Goal: Navigation & Orientation: Find specific page/section

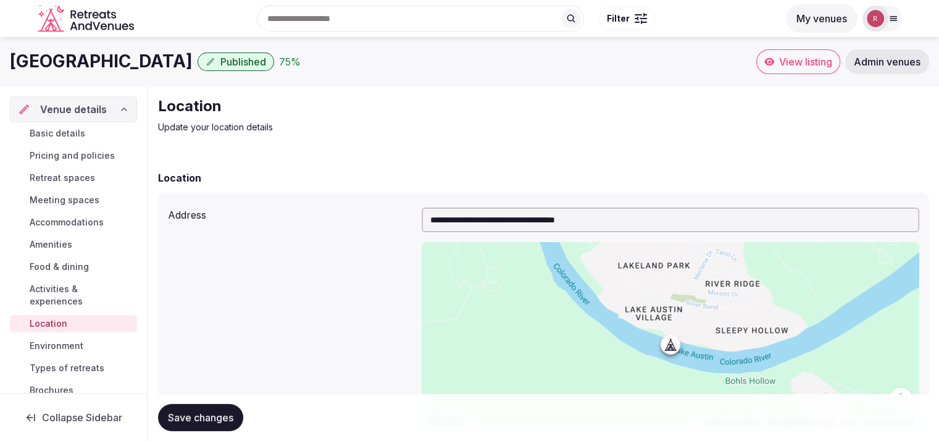
click at [822, 15] on button "My venues" at bounding box center [822, 18] width 72 height 28
click at [887, 14] on div at bounding box center [876, 19] width 26 height 26
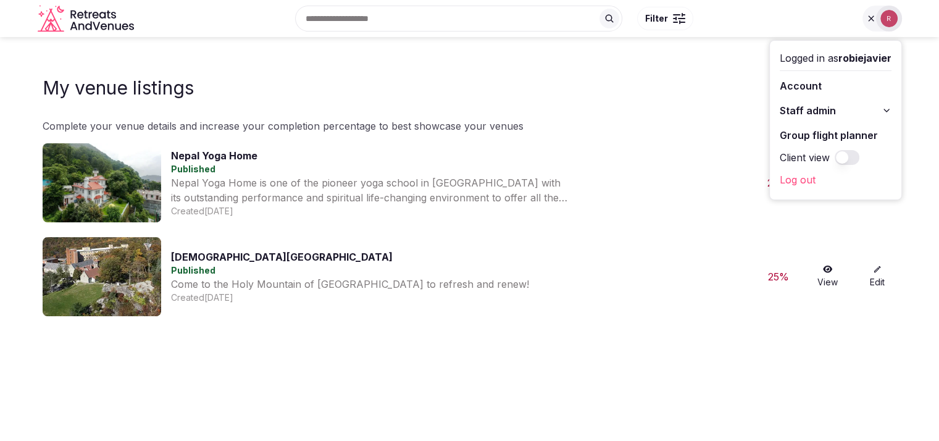
click at [704, 70] on div "My venue listings Add venue" at bounding box center [470, 85] width 855 height 47
click at [73, 25] on icon "Retreats and Venues company logo" at bounding box center [87, 19] width 99 height 28
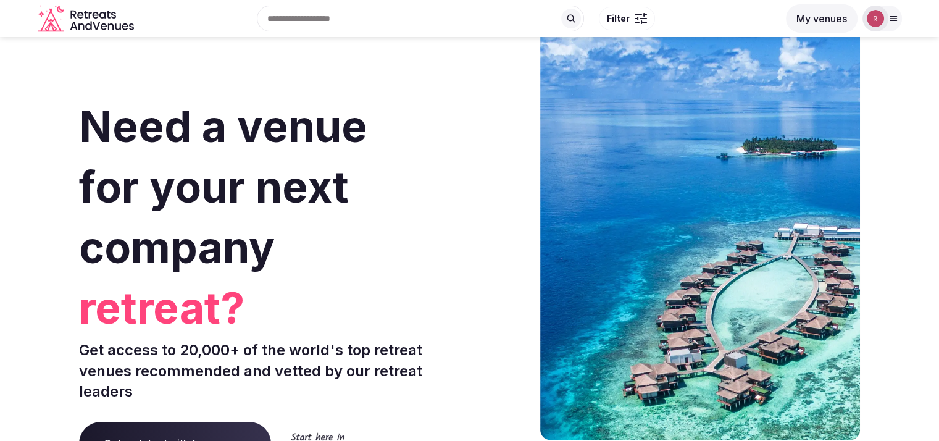
click at [903, 19] on div "Search Popular Destinations Toscana, Italy Riviera Maya, Mexico Indonesia, Bali…" at bounding box center [469, 18] width 939 height 37
click at [838, 19] on button "My venues" at bounding box center [822, 18] width 72 height 28
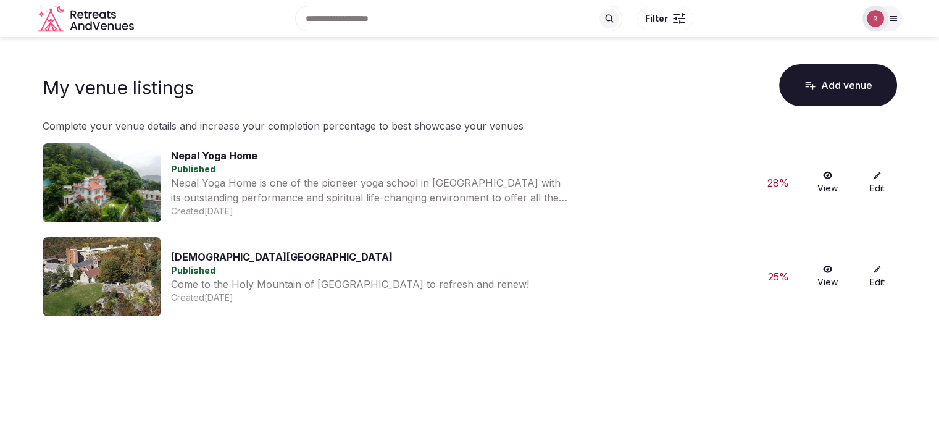
click at [896, 17] on icon at bounding box center [893, 19] width 7 height 4
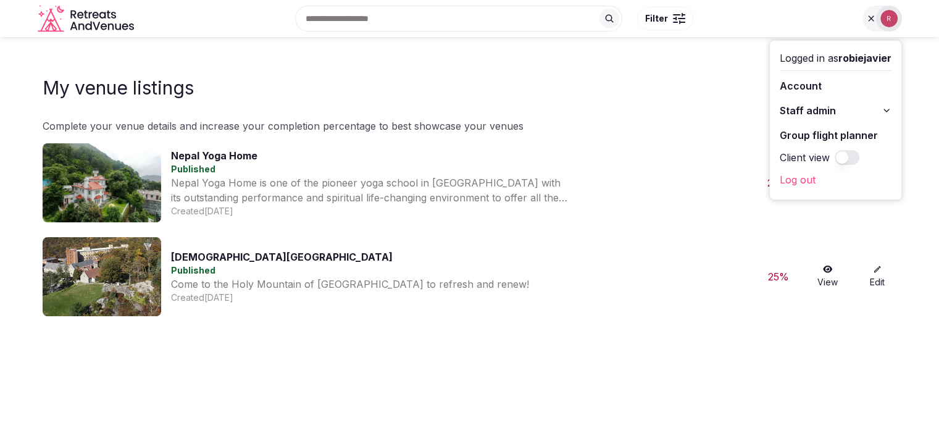
click at [802, 93] on link "Account" at bounding box center [836, 86] width 112 height 20
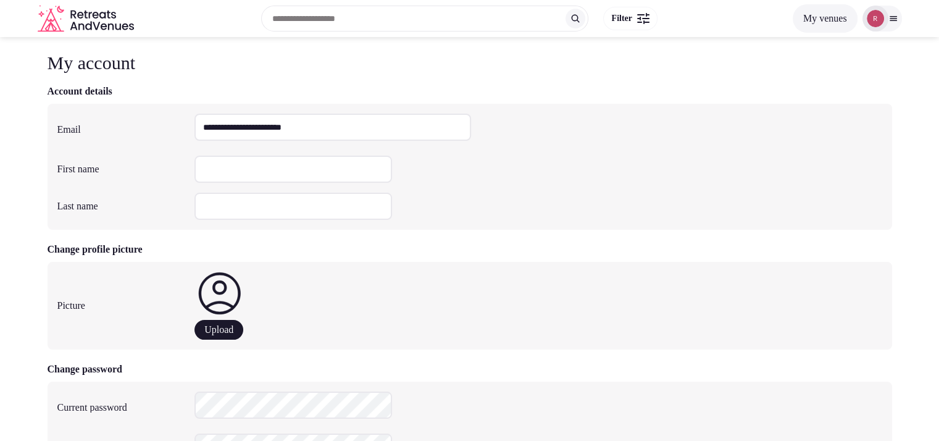
click at [898, 28] on div "Logged in as robiejavier Account Staff admin Group flight planner Client view L…" at bounding box center [883, 19] width 40 height 26
click at [894, 27] on div at bounding box center [883, 19] width 40 height 26
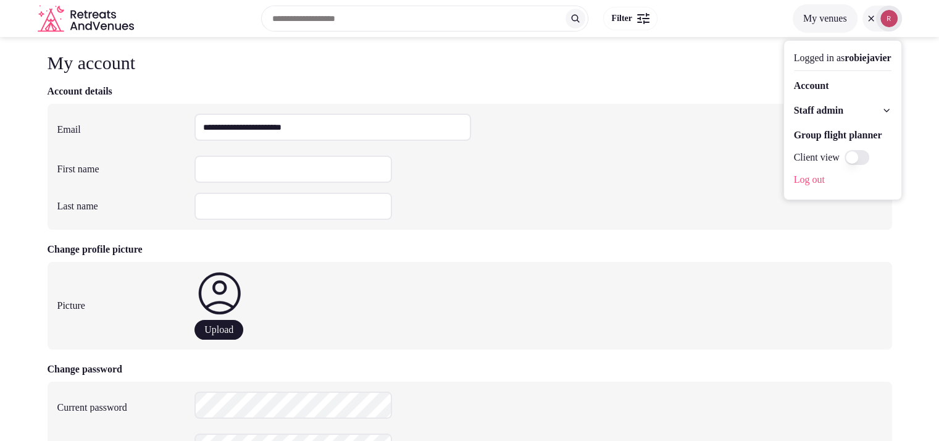
click at [813, 118] on button "Staff admin" at bounding box center [843, 111] width 98 height 20
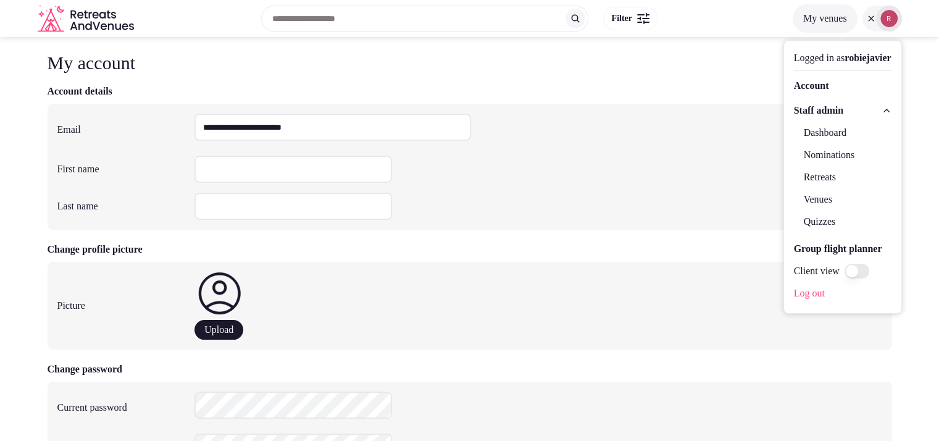
click at [794, 202] on link "Venues" at bounding box center [843, 200] width 98 height 20
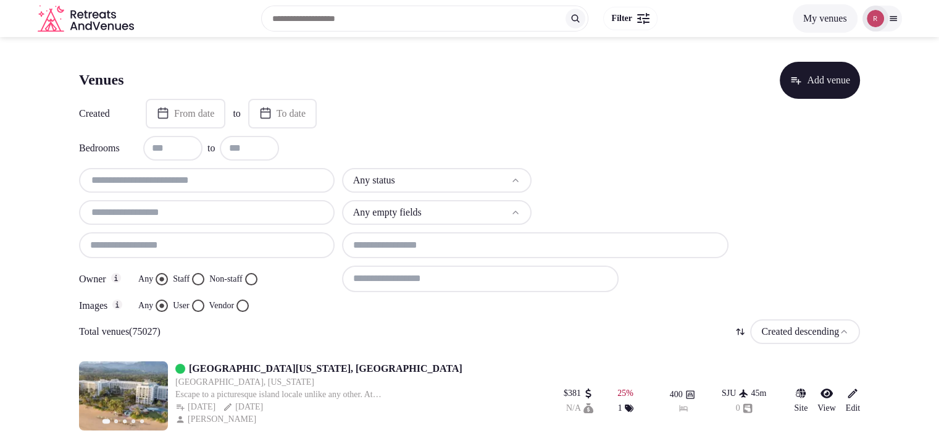
click at [218, 181] on input "text" at bounding box center [207, 180] width 246 height 15
paste input "**********"
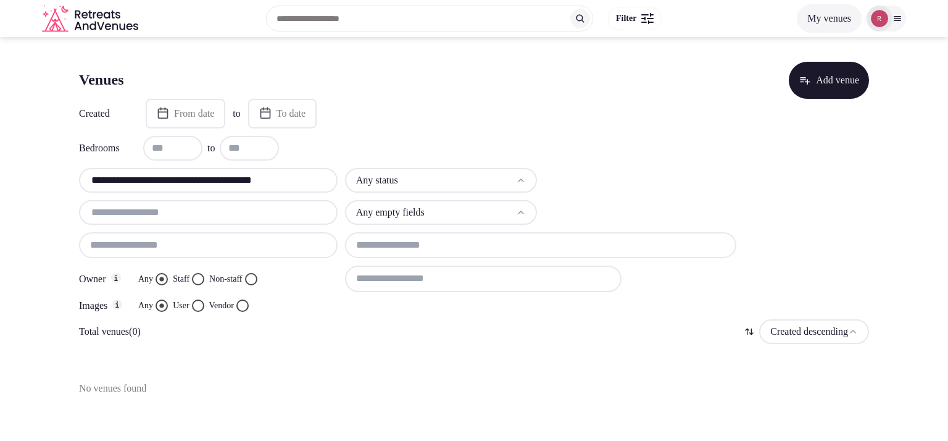
drag, startPoint x: 190, startPoint y: 180, endPoint x: 338, endPoint y: 198, distance: 149.3
click at [338, 198] on div "**********" at bounding box center [474, 240] width 790 height 144
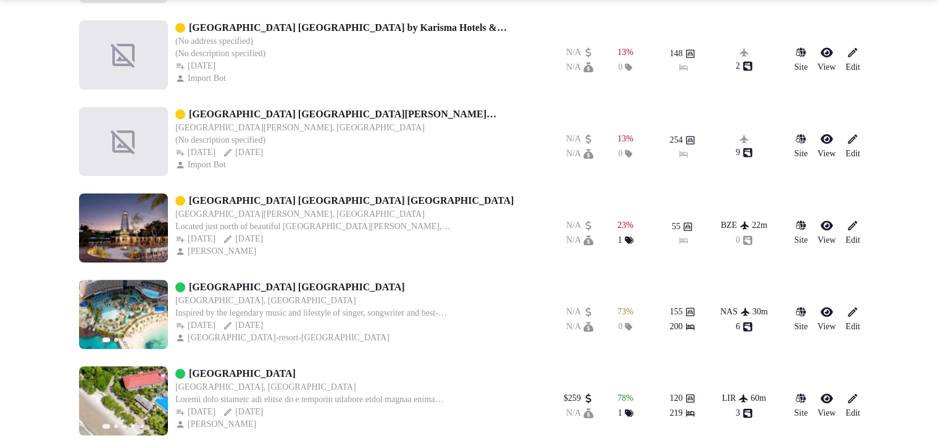
scroll to position [526, 0]
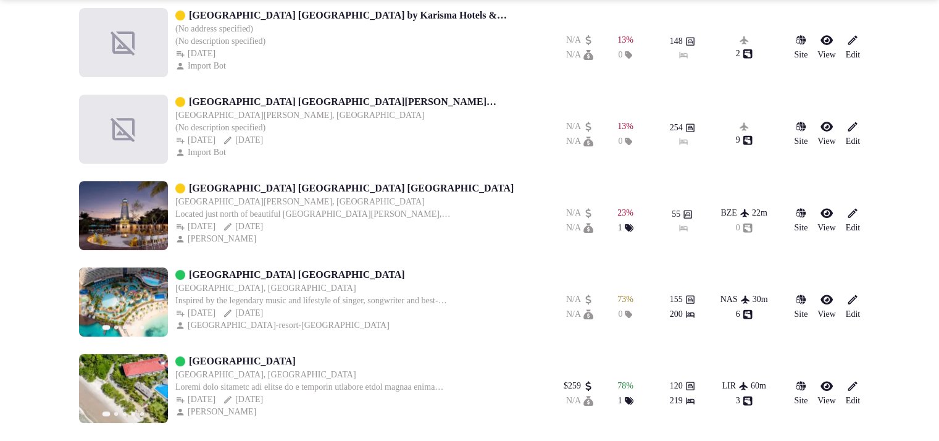
type input "**********"
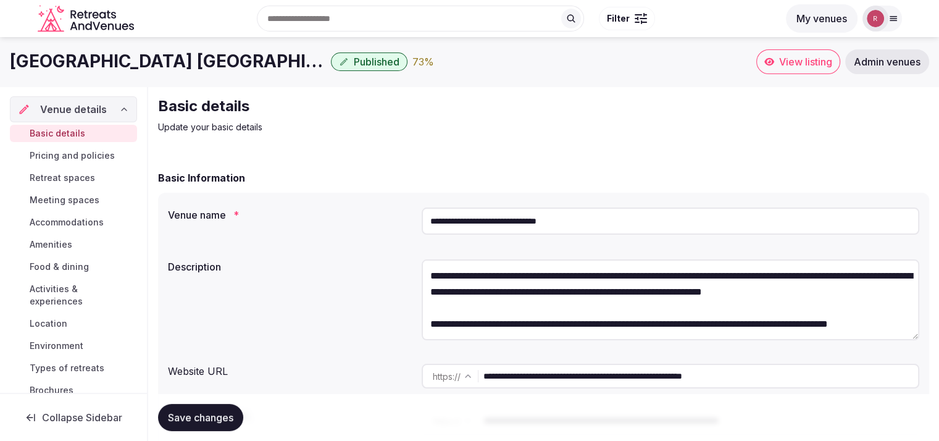
click at [59, 321] on span "Location" at bounding box center [49, 323] width 38 height 12
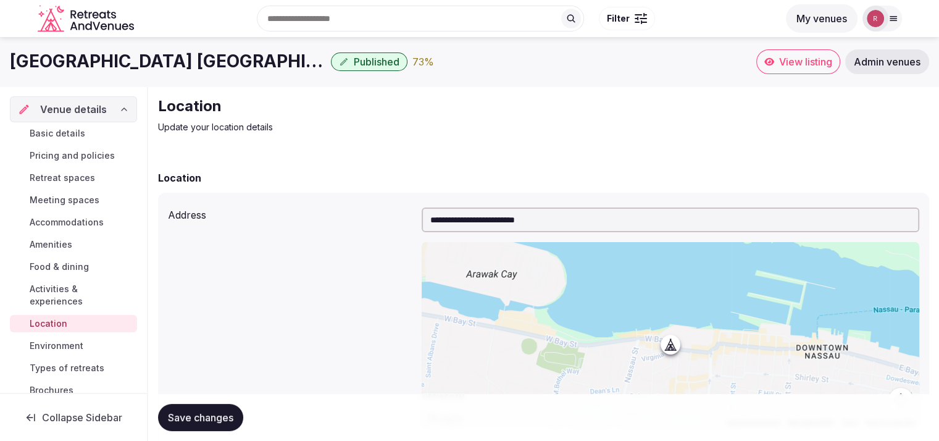
click at [820, 65] on span "View listing" at bounding box center [805, 62] width 53 height 12
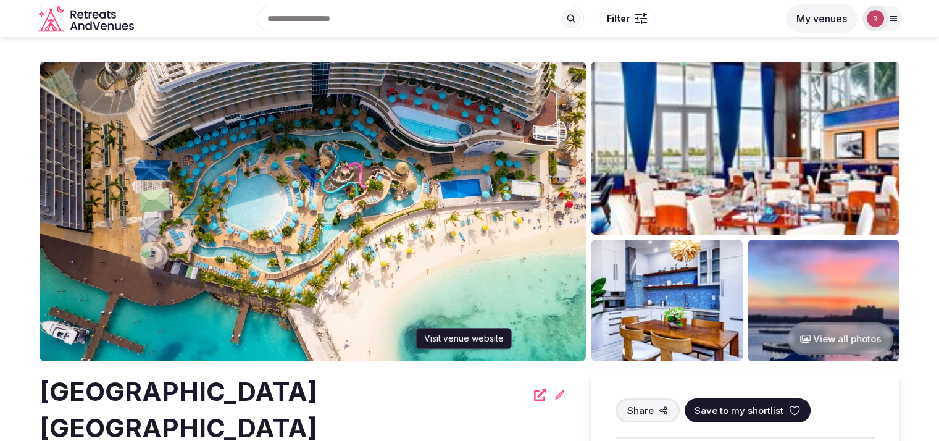
click at [534, 395] on icon at bounding box center [540, 394] width 12 height 12
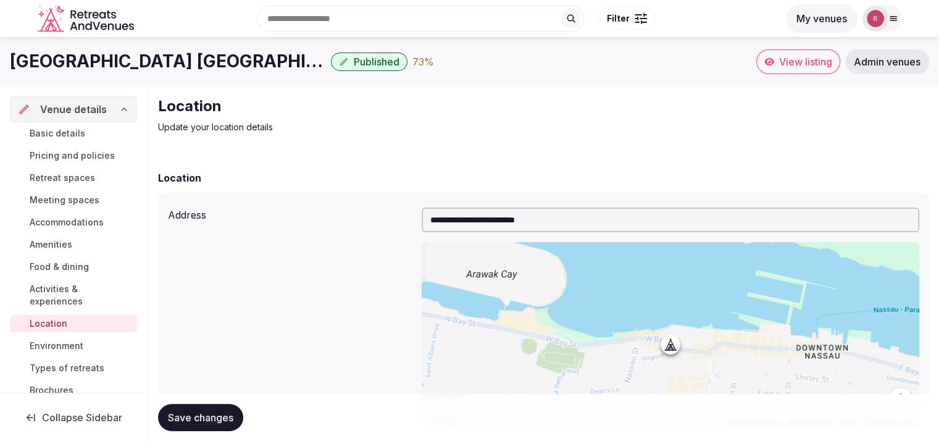
click at [771, 65] on icon at bounding box center [769, 62] width 10 height 10
